Goal: Check status

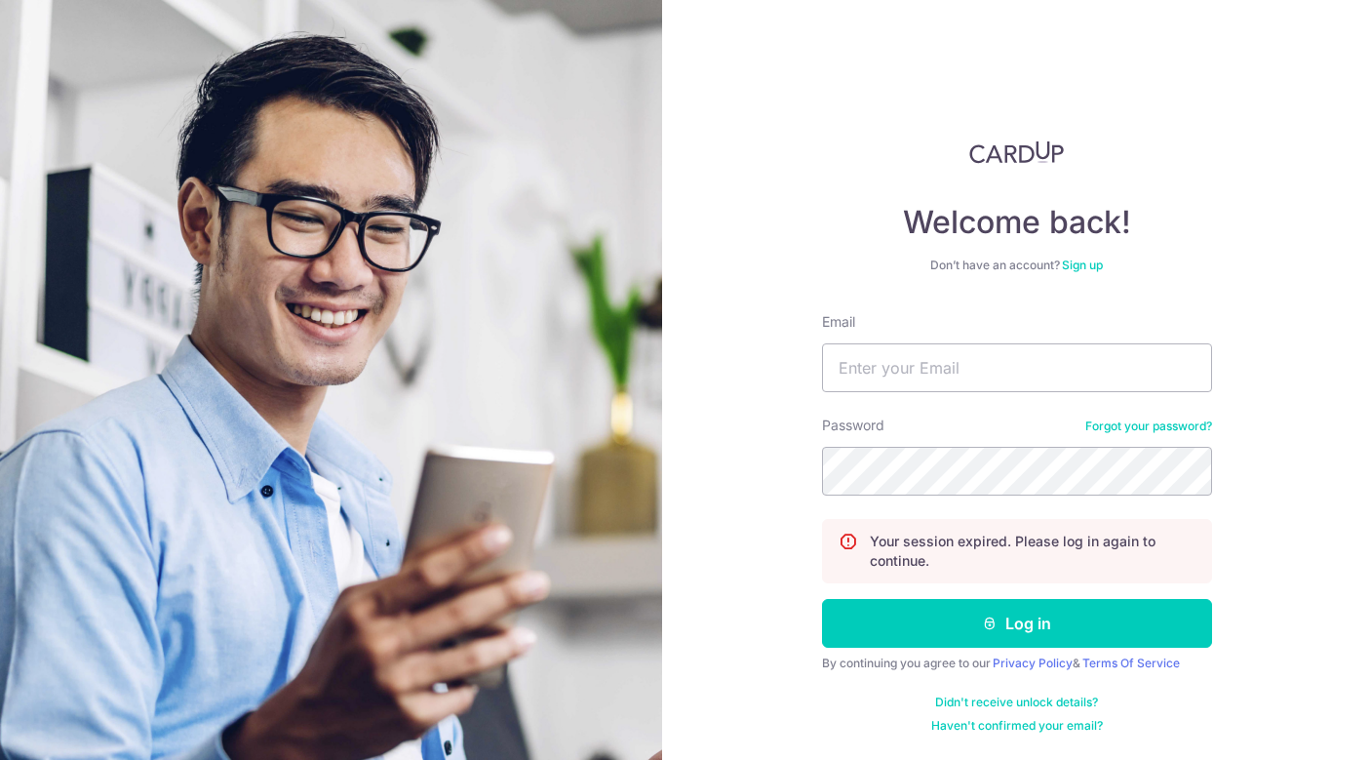
type input "[EMAIL_ADDRESS][DOMAIN_NAME]"
click at [822, 599] on button "Log in" at bounding box center [1017, 623] width 390 height 49
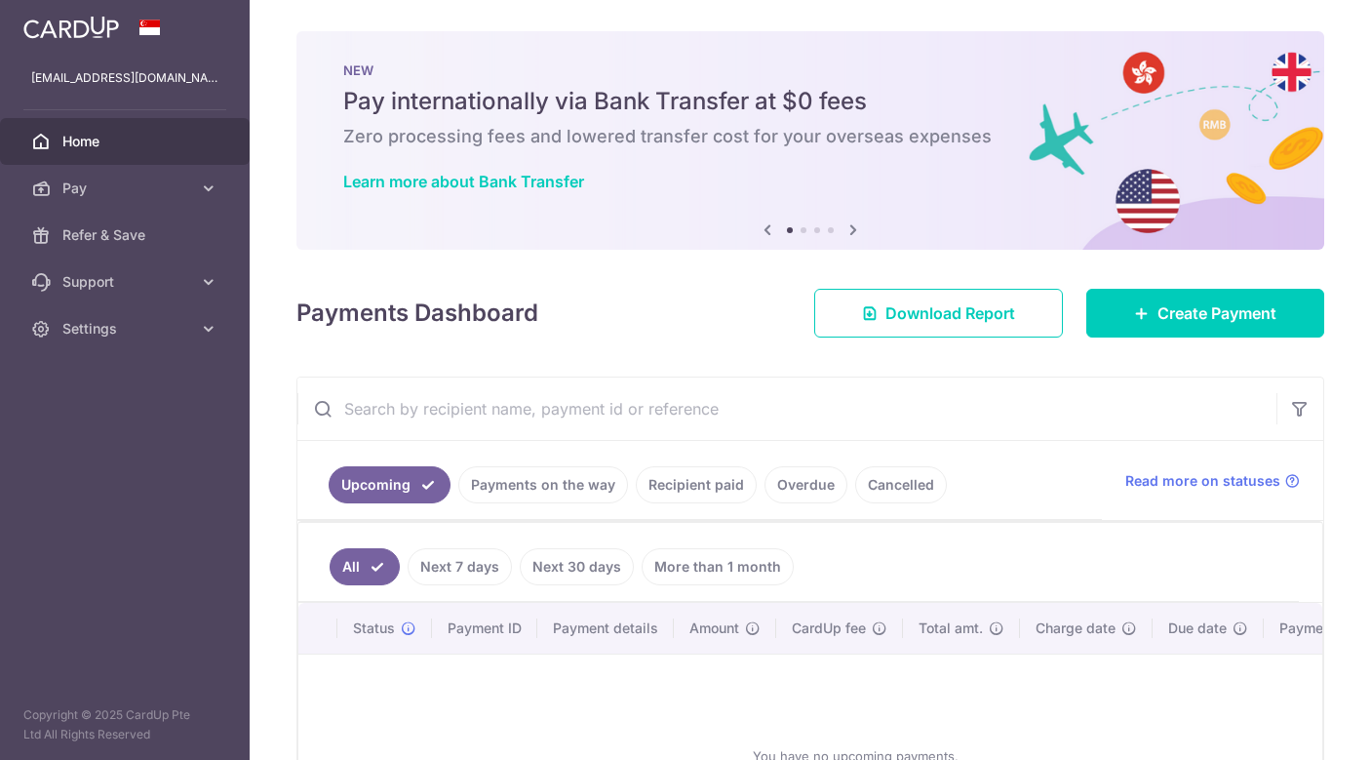
click at [572, 475] on link "Payments on the way" at bounding box center [543, 484] width 170 height 37
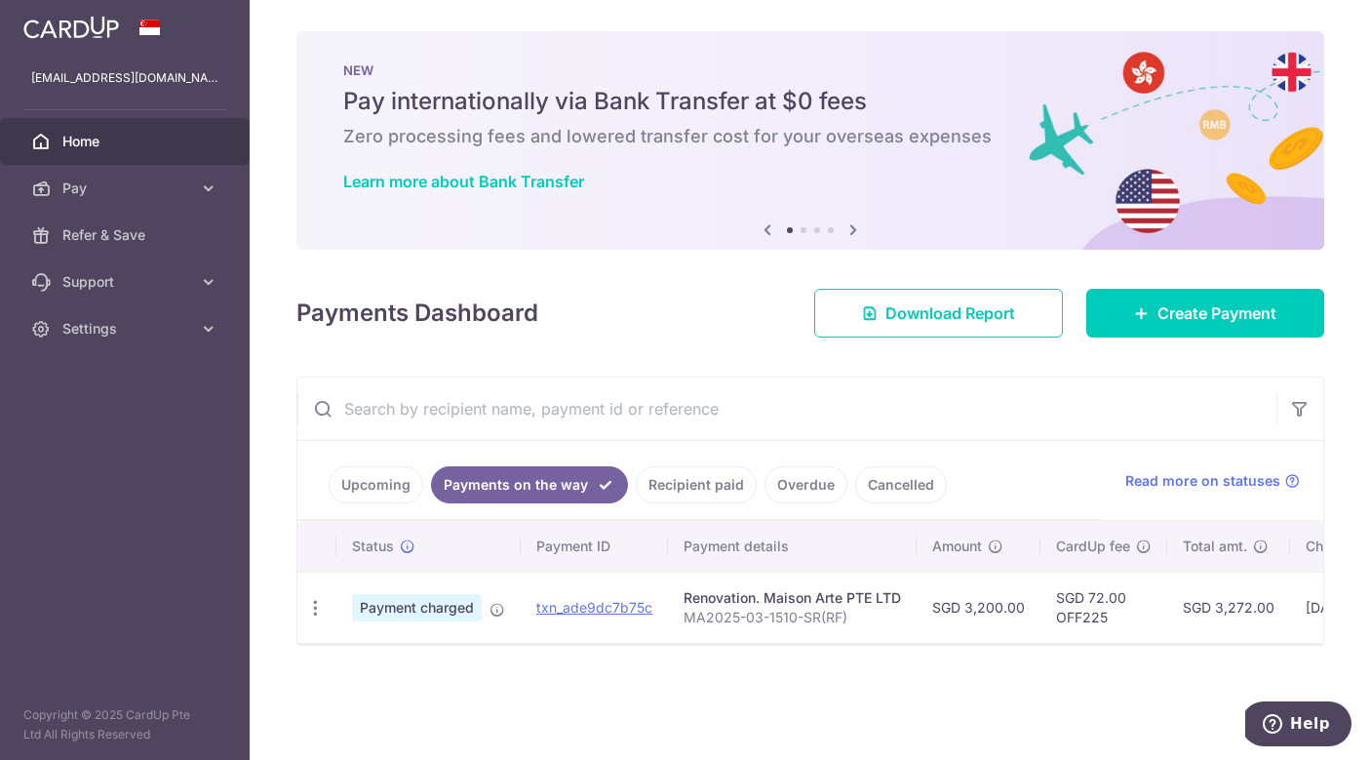
click at [736, 478] on link "Recipient paid" at bounding box center [696, 484] width 121 height 37
